Goal: Information Seeking & Learning: Learn about a topic

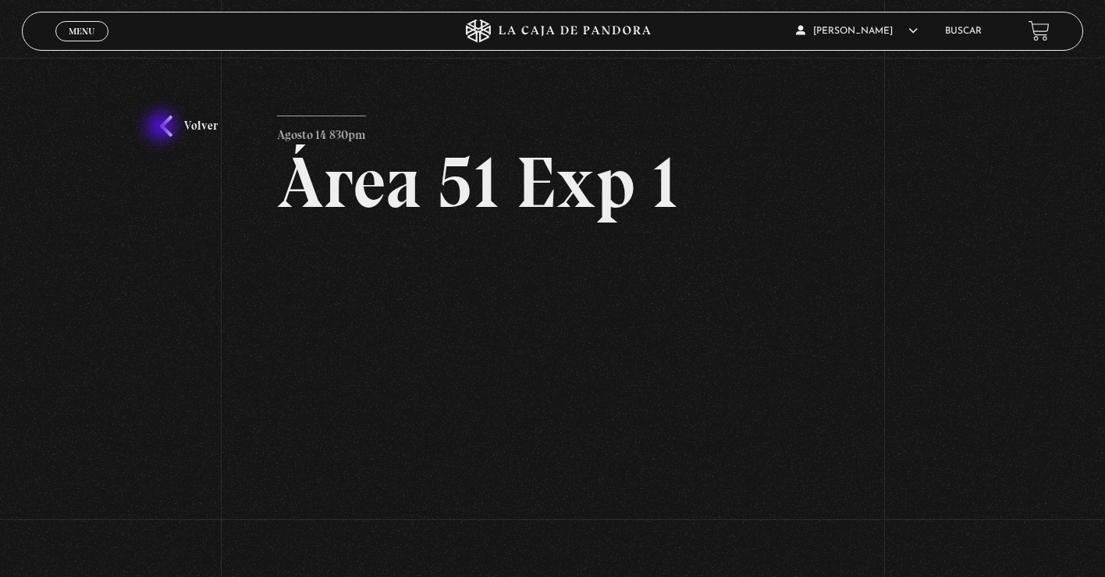
click at [163, 128] on link "Volver" at bounding box center [189, 126] width 58 height 21
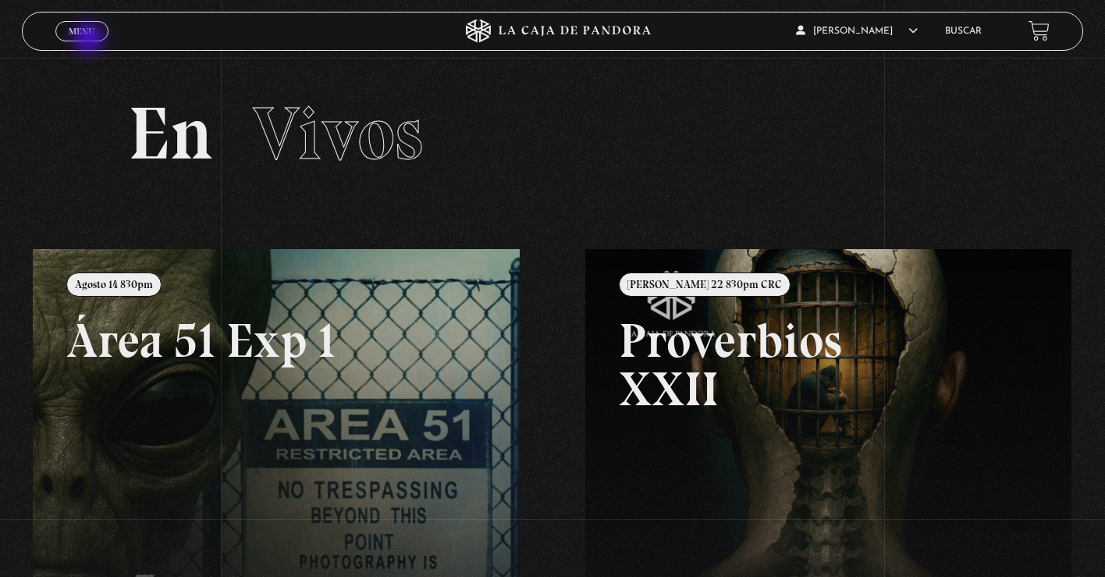
click at [94, 37] on link "Menu Cerrar" at bounding box center [81, 31] width 53 height 20
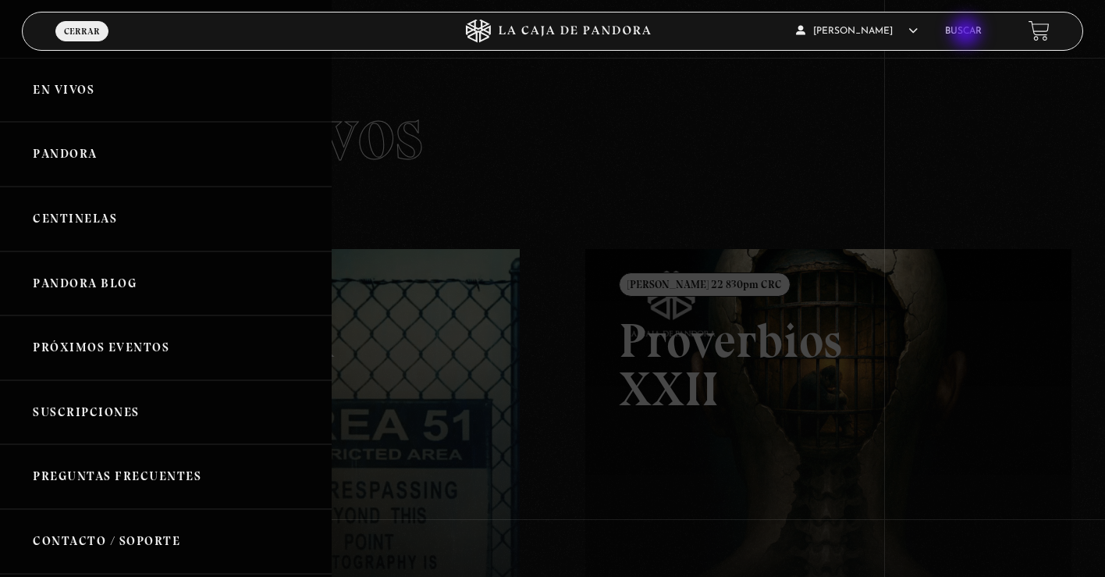
click at [969, 30] on link "Buscar" at bounding box center [963, 31] width 37 height 9
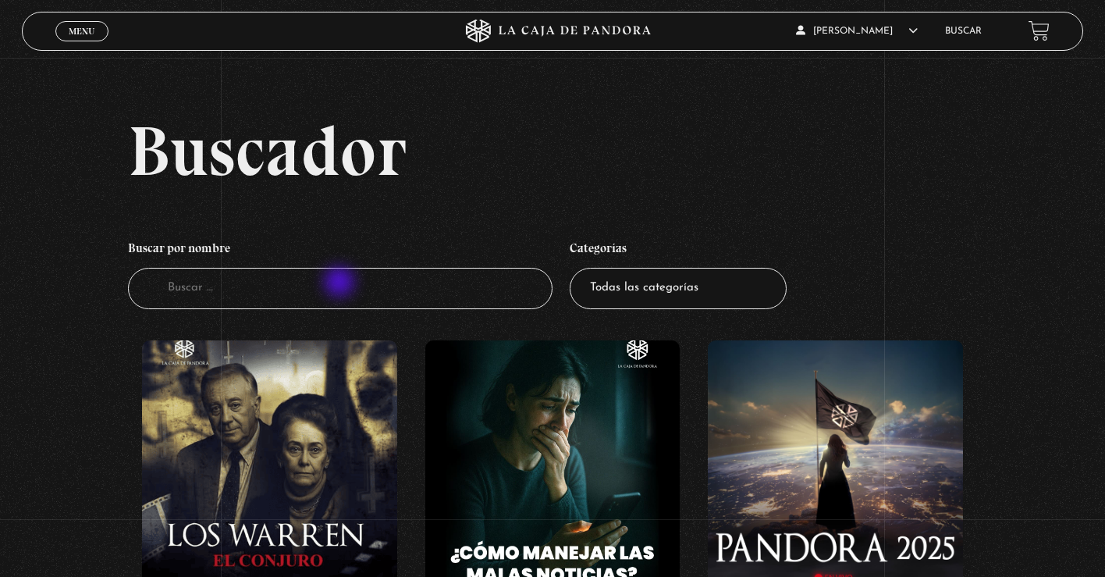
click at [341, 283] on input "Buscador" at bounding box center [340, 288] width 425 height 41
type input "ovni"
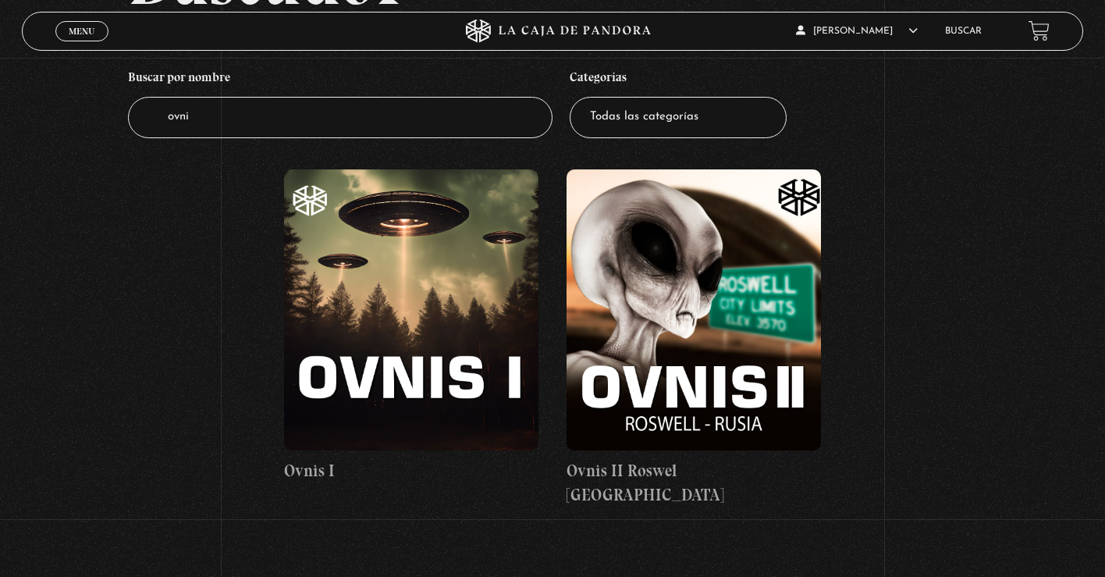
scroll to position [166, 0]
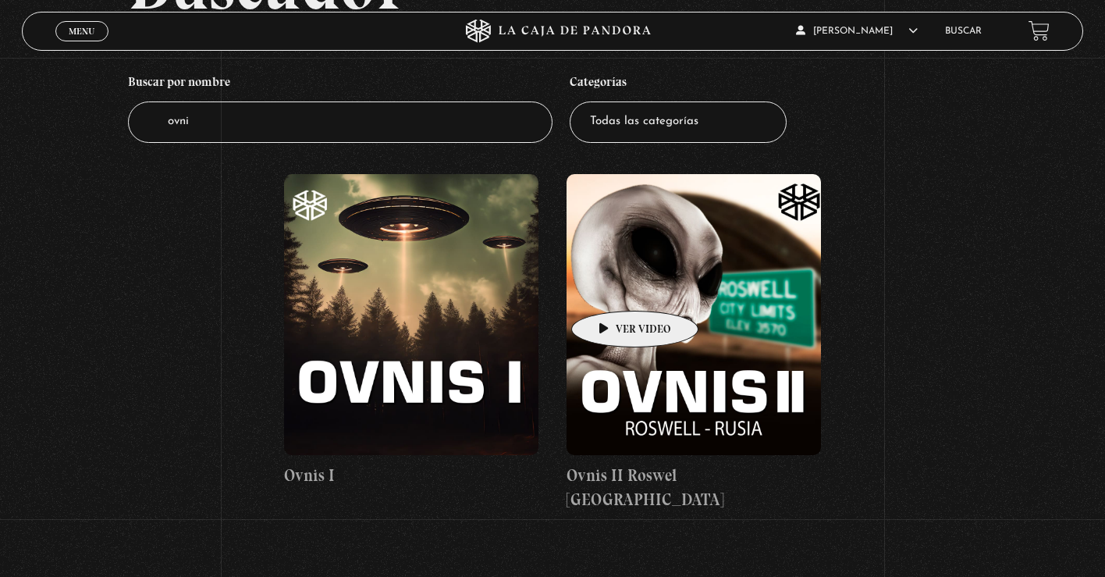
click at [610, 287] on figure at bounding box center [694, 314] width 254 height 281
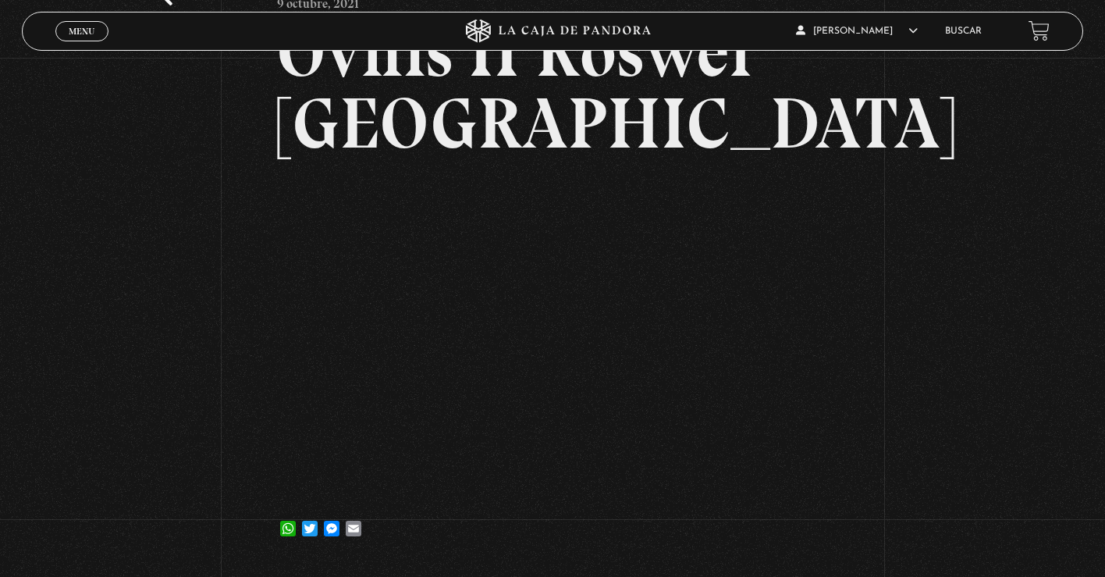
scroll to position [137, 0]
